Goal: Task Accomplishment & Management: Use online tool/utility

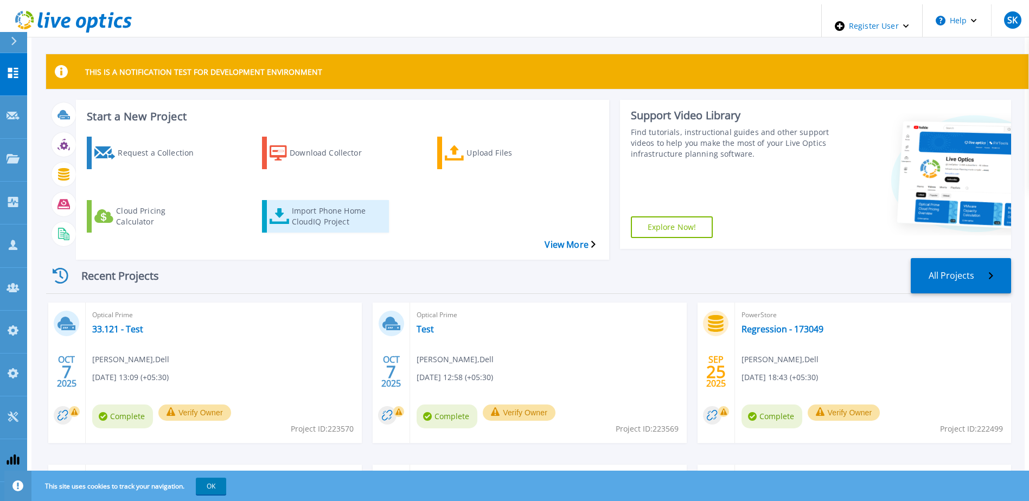
click at [320, 205] on div "Import Phone Home CloudIQ Project" at bounding box center [335, 216] width 87 height 27
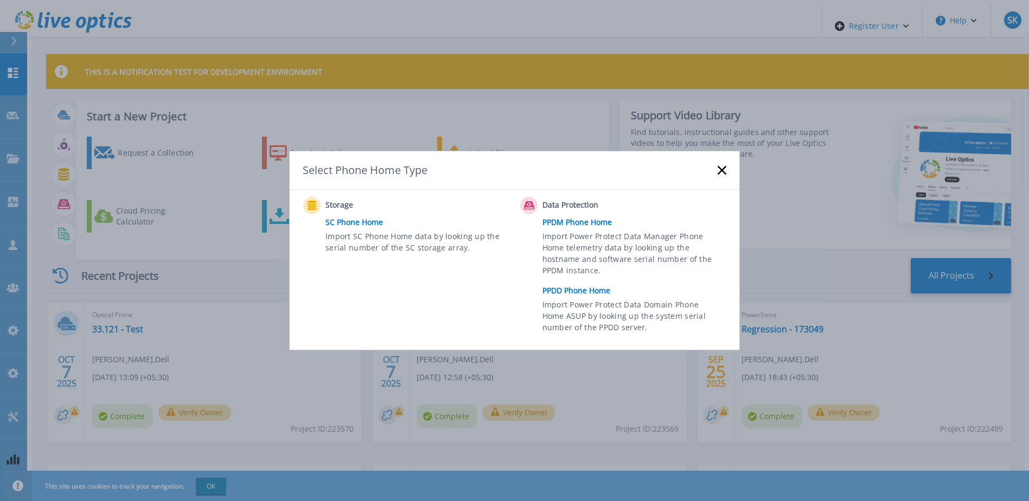
click at [570, 226] on link "PPDM Phone Home" at bounding box center [636, 222] width 189 height 16
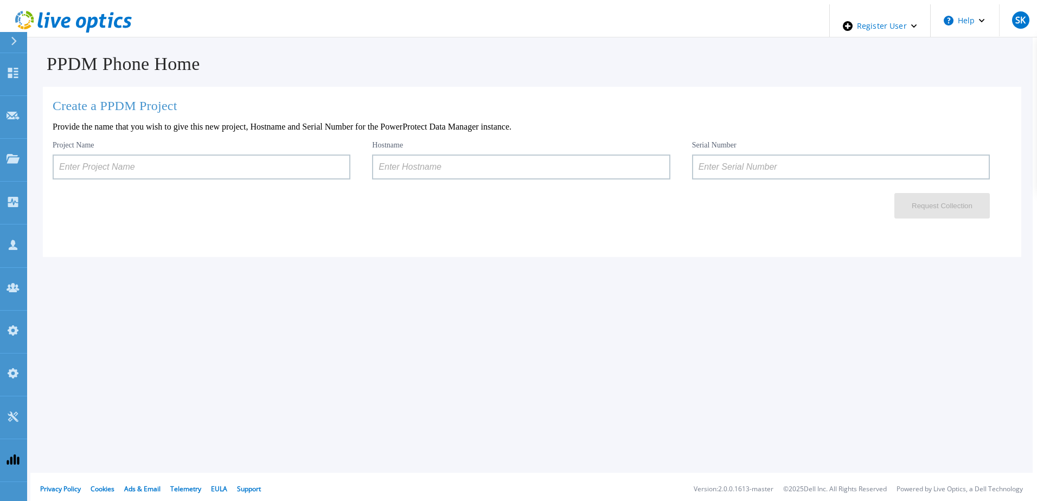
click at [429, 165] on input at bounding box center [521, 167] width 298 height 25
click at [742, 163] on input at bounding box center [841, 167] width 298 height 25
paste input "ELMPPD0320LN9H"
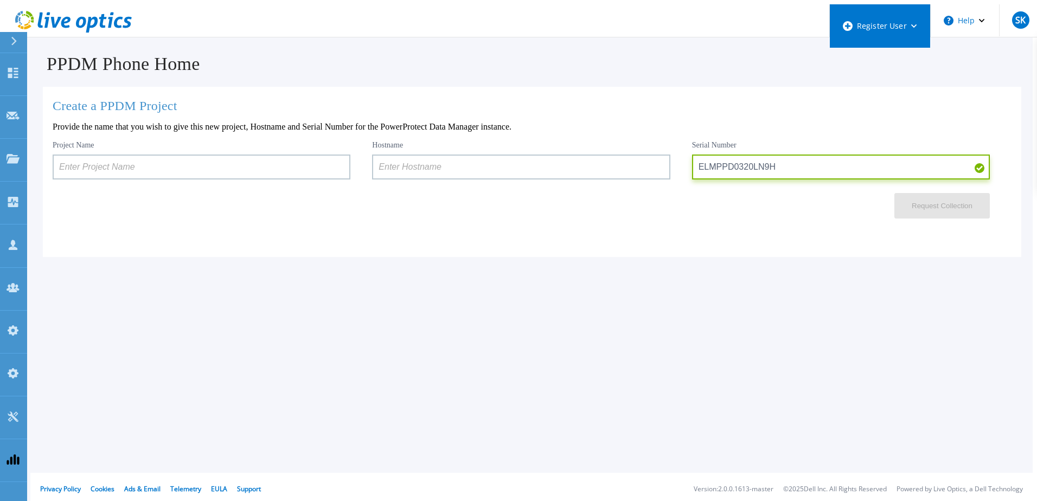
type input "ELMPPD0320LN9H"
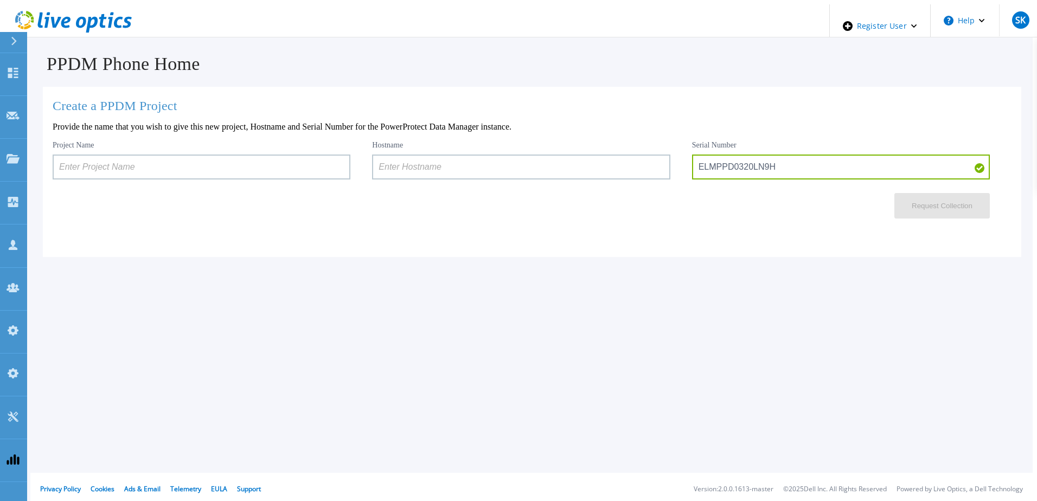
click at [473, 166] on input at bounding box center [521, 167] width 298 height 25
paste input "dpswaa-152-16"
type input "dpswaa-152-16"
click at [180, 170] on input at bounding box center [202, 167] width 298 height 25
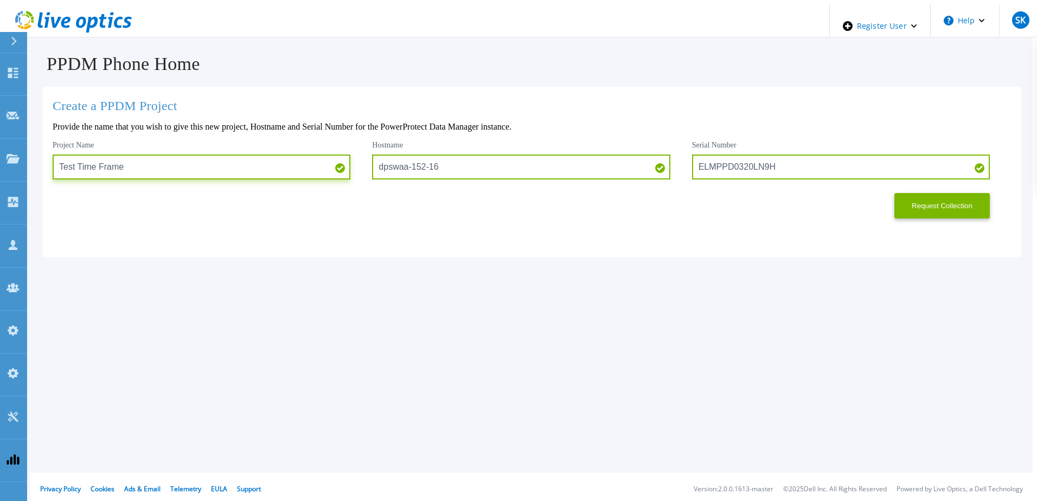
type input "Test Time Frame"
click at [420, 282] on div "PPDM Phone Home Create a PPDM Project Provide the name that you wish to give th…" at bounding box center [518, 292] width 1028 height 576
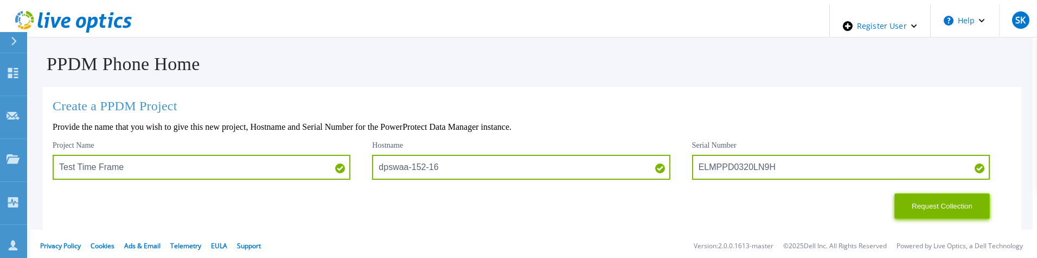
click at [920, 203] on button "Request Collection" at bounding box center [941, 205] width 95 height 25
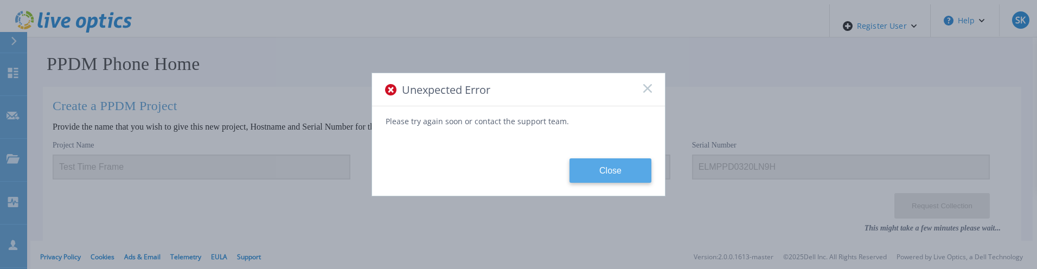
click at [616, 158] on button "Close" at bounding box center [610, 170] width 82 height 24
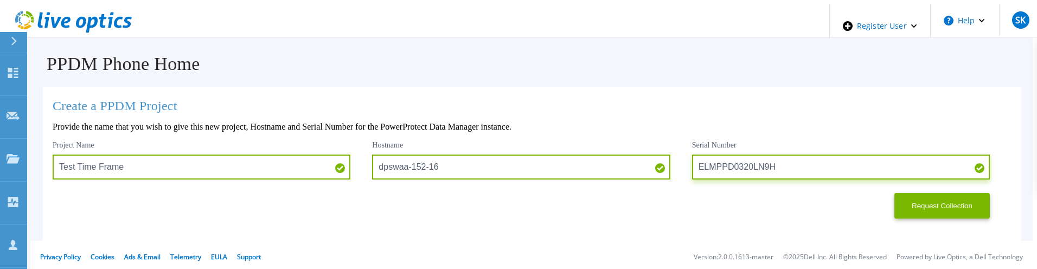
drag, startPoint x: 790, startPoint y: 165, endPoint x: 671, endPoint y: 163, distance: 119.8
click at [671, 163] on div "Project Name Test Time Frame Hostname dpswaa-152-16 Serial Number ELMPPD0320LN9H" at bounding box center [532, 159] width 959 height 39
paste input "12211NHC"
type input "ELMPPD12211NHC"
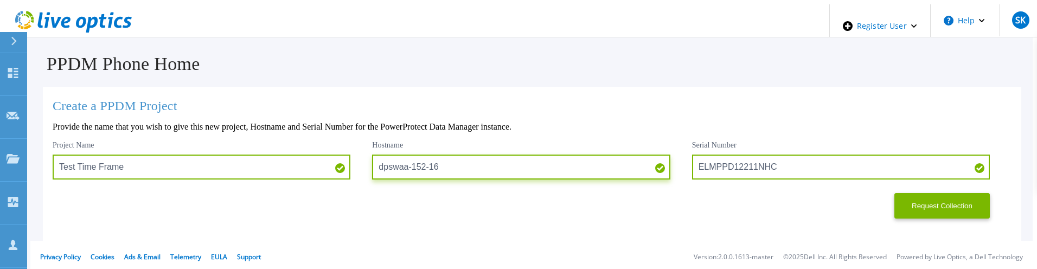
drag, startPoint x: 461, startPoint y: 170, endPoint x: 370, endPoint y: 167, distance: 91.1
click at [372, 167] on input "dpswaa-152-16" at bounding box center [521, 167] width 298 height 25
paste input "t233"
type input "dpswat233"
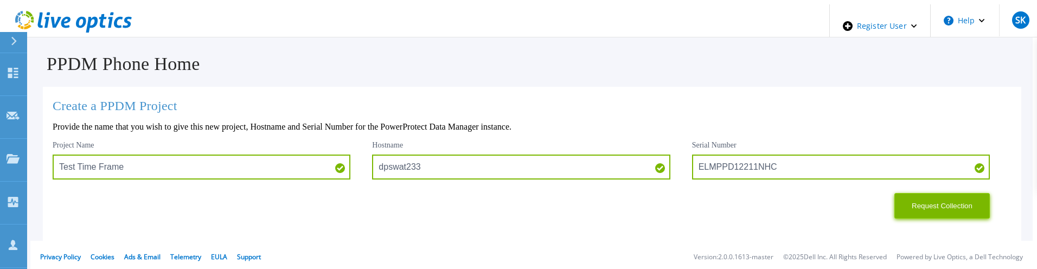
click at [936, 196] on button "Request Collection" at bounding box center [941, 205] width 95 height 25
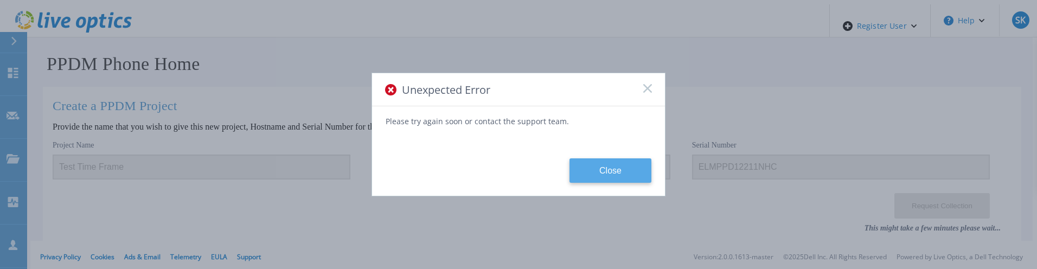
click at [627, 176] on button "Close" at bounding box center [610, 170] width 82 height 24
